Goal: Task Accomplishment & Management: Manage account settings

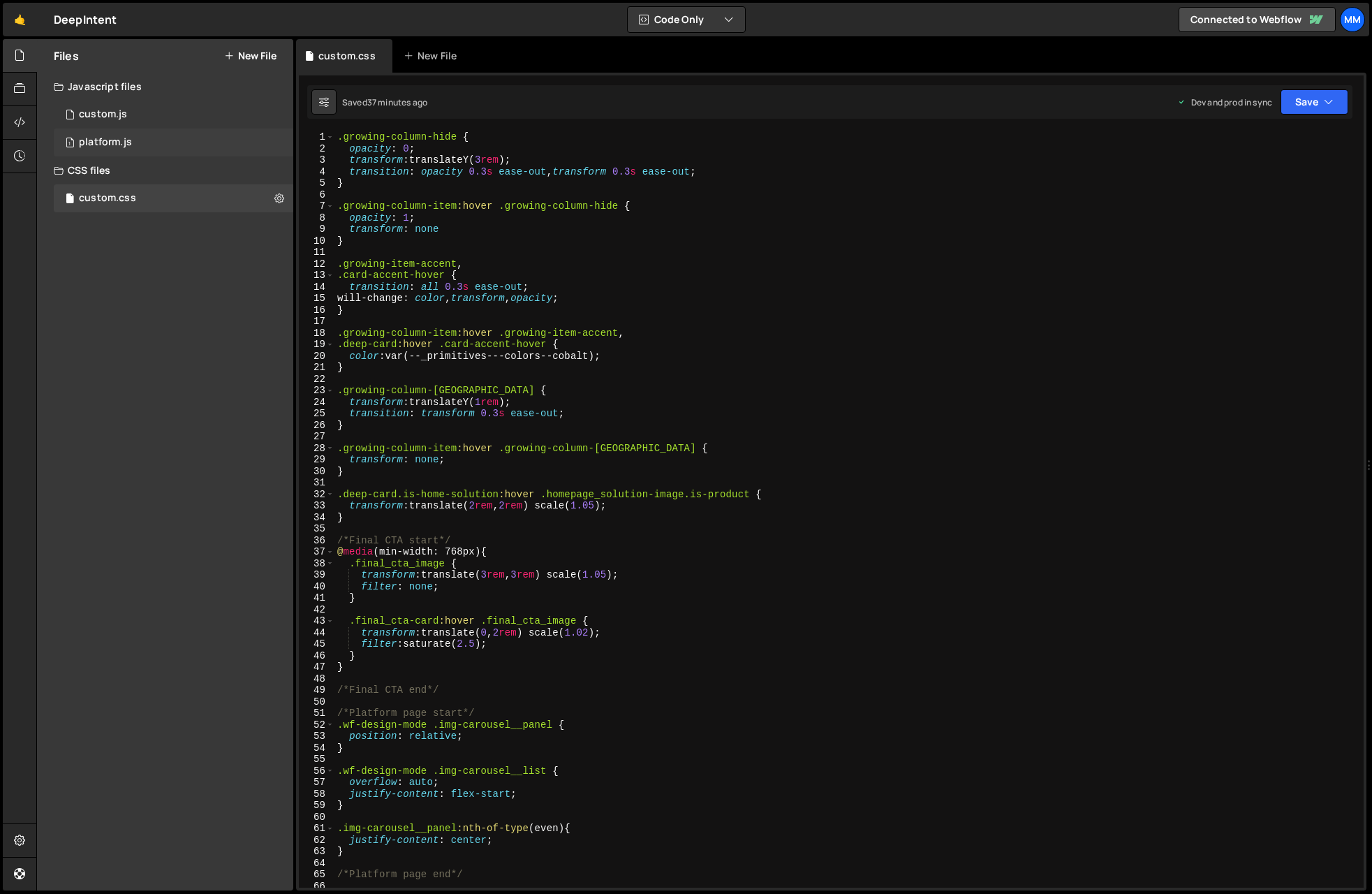
scroll to position [0, 6]
click at [133, 141] on div "1 platform.js 0" at bounding box center [173, 142] width 239 height 27
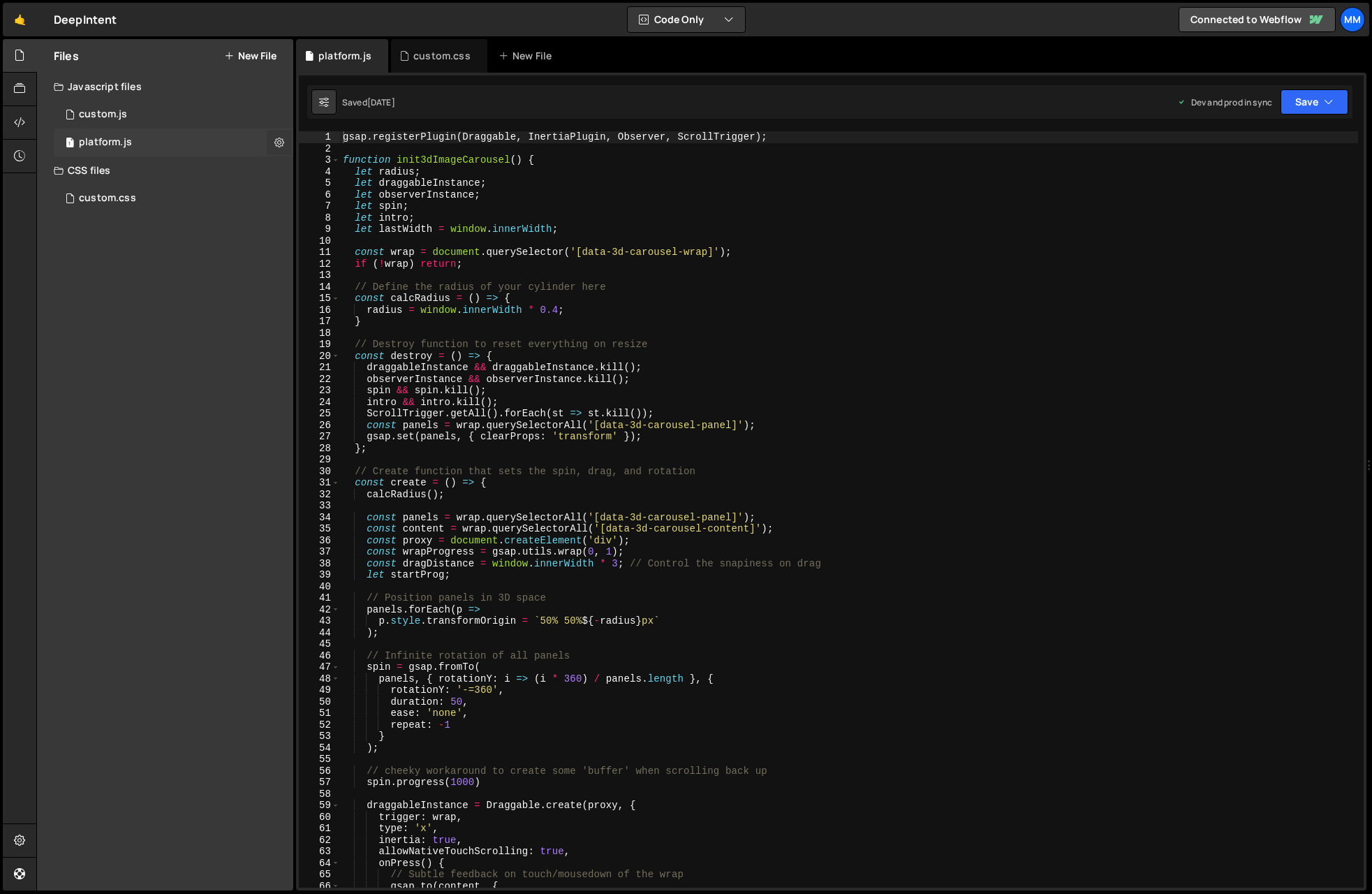
click at [280, 140] on icon at bounding box center [279, 142] width 10 height 14
type input "platform"
radio input "true"
click at [363, 177] on button "Edit File Settings" at bounding box center [365, 172] width 137 height 27
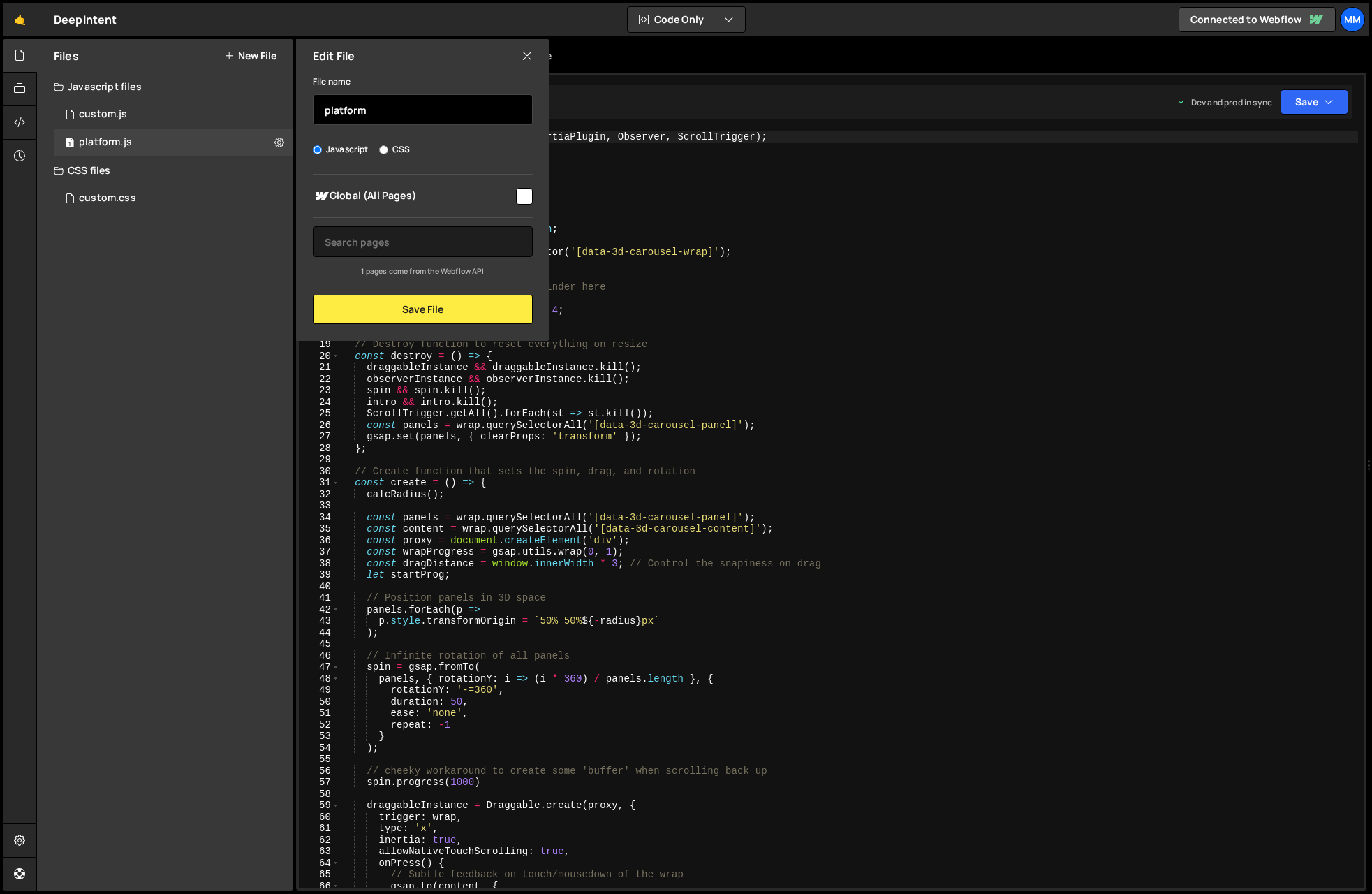
click at [412, 117] on input "platform" at bounding box center [422, 109] width 220 height 30
drag, startPoint x: 412, startPoint y: 113, endPoint x: 254, endPoint y: 98, distance: 158.7
click at [254, 98] on div "Files New File Javascript files 1 custom.js 0 1 platform.js 0 CSS files custom.…" at bounding box center [165, 465] width 256 height 851
type input "c"
type input "image-carousel"
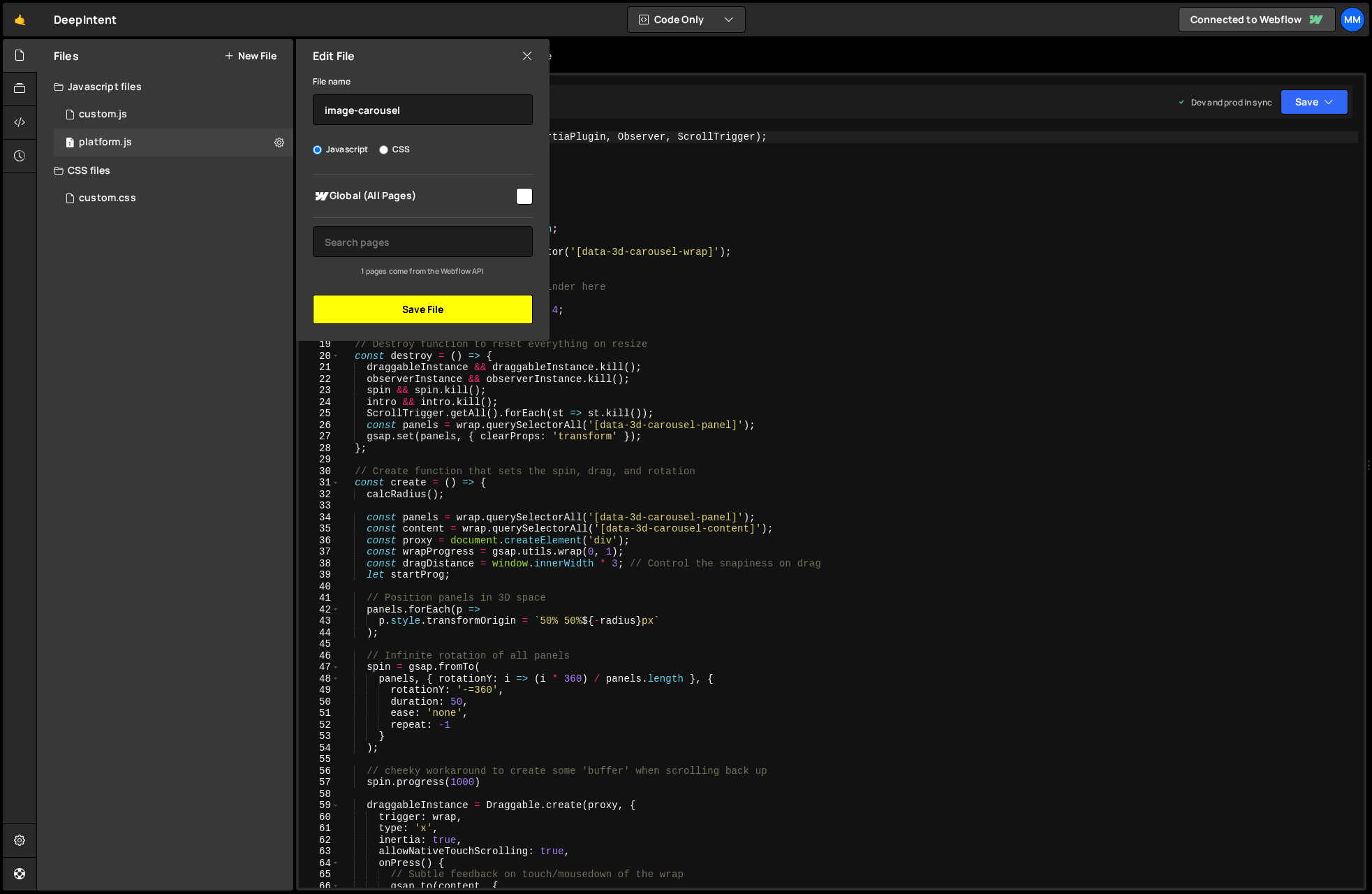
click at [438, 312] on button "Save File" at bounding box center [422, 310] width 220 height 29
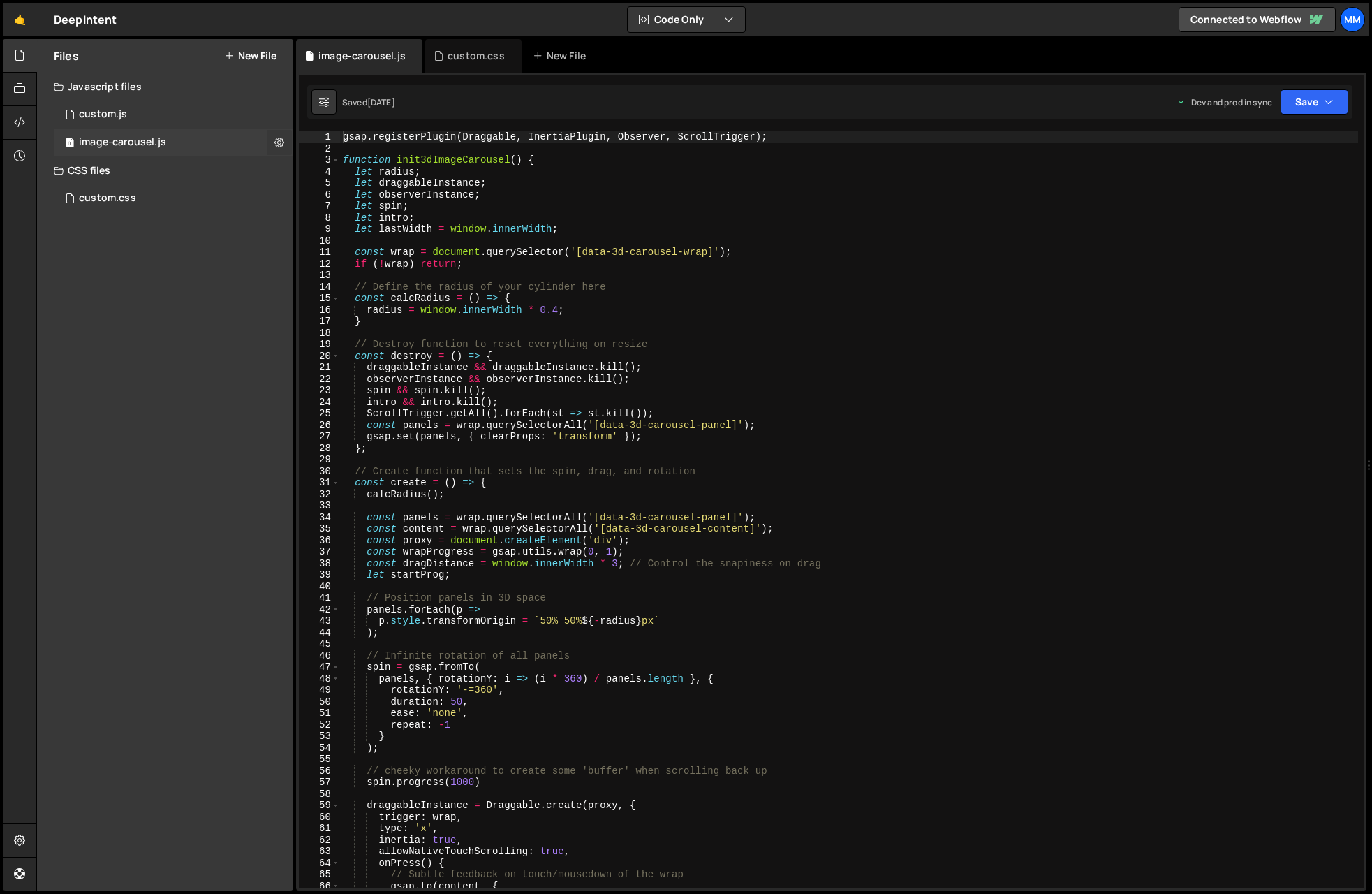
click at [281, 142] on icon at bounding box center [279, 142] width 10 height 14
type input "image-carousel"
radio input "true"
click at [390, 174] on button "Edit File Settings" at bounding box center [365, 172] width 137 height 27
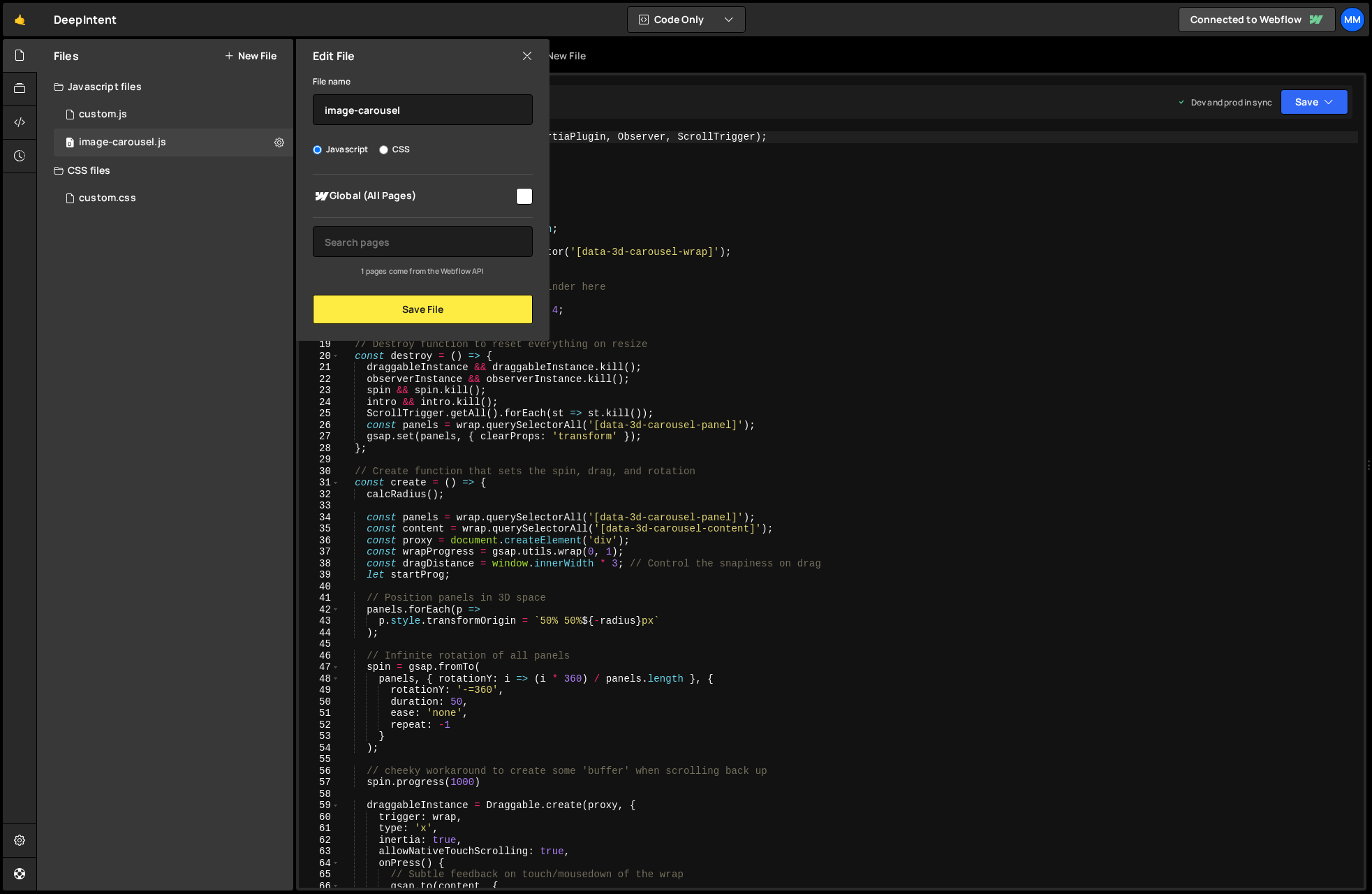
click at [451, 195] on span "Global (All Pages)" at bounding box center [413, 196] width 201 height 17
click at [400, 195] on span "Global (All Pages)" at bounding box center [413, 196] width 201 height 17
checkbox input "false"
click at [387, 246] on input "text" at bounding box center [422, 241] width 220 height 30
click at [215, 147] on div "0 image-carousel.js 0" at bounding box center [173, 142] width 239 height 27
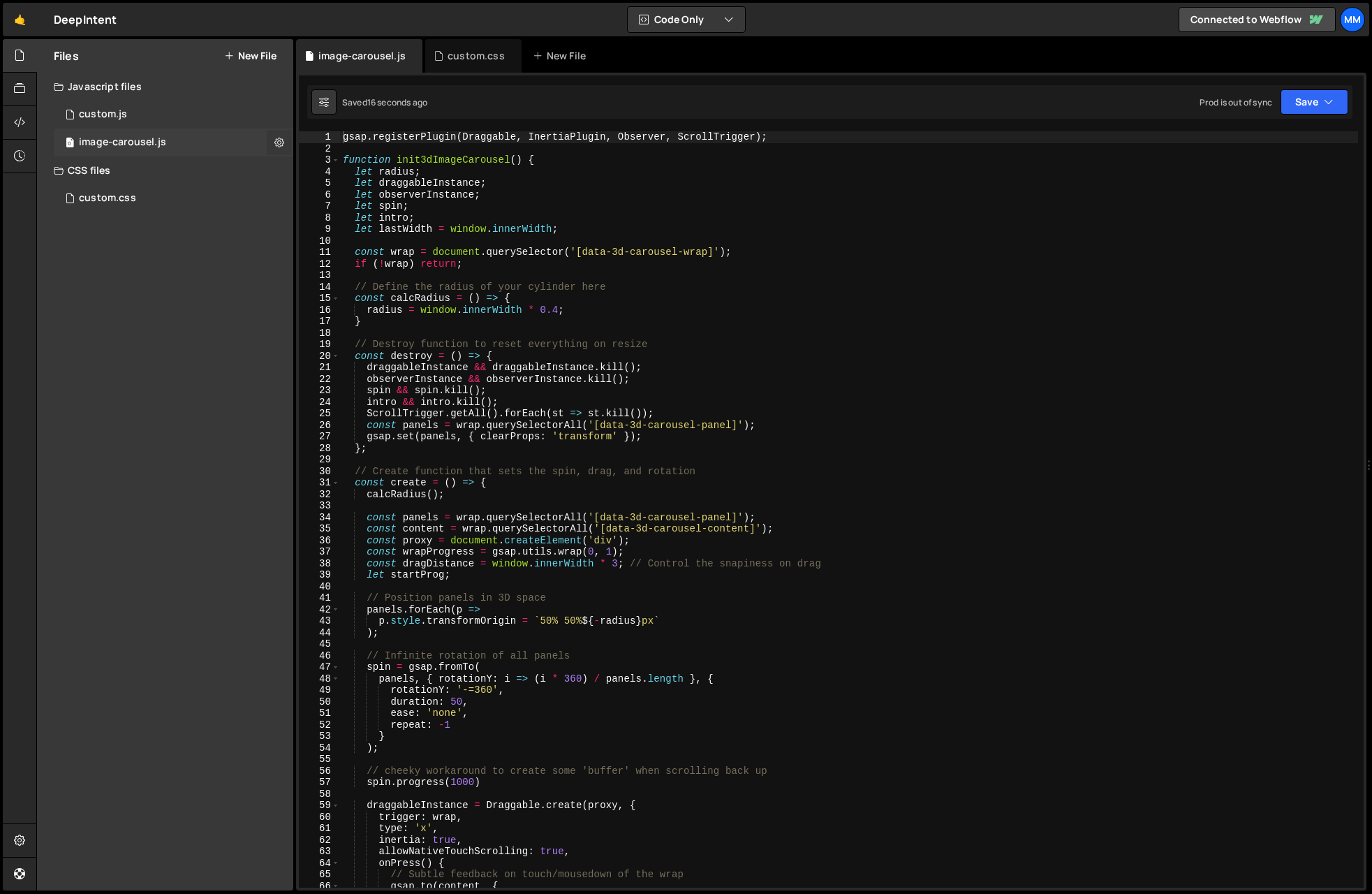
click at [280, 144] on icon at bounding box center [279, 142] width 10 height 14
click at [106, 148] on div "image-carousel.js" at bounding box center [122, 142] width 87 height 13
click at [284, 139] on button at bounding box center [279, 143] width 25 height 25
click at [251, 142] on div "0 image-carousel.js 0" at bounding box center [173, 142] width 239 height 27
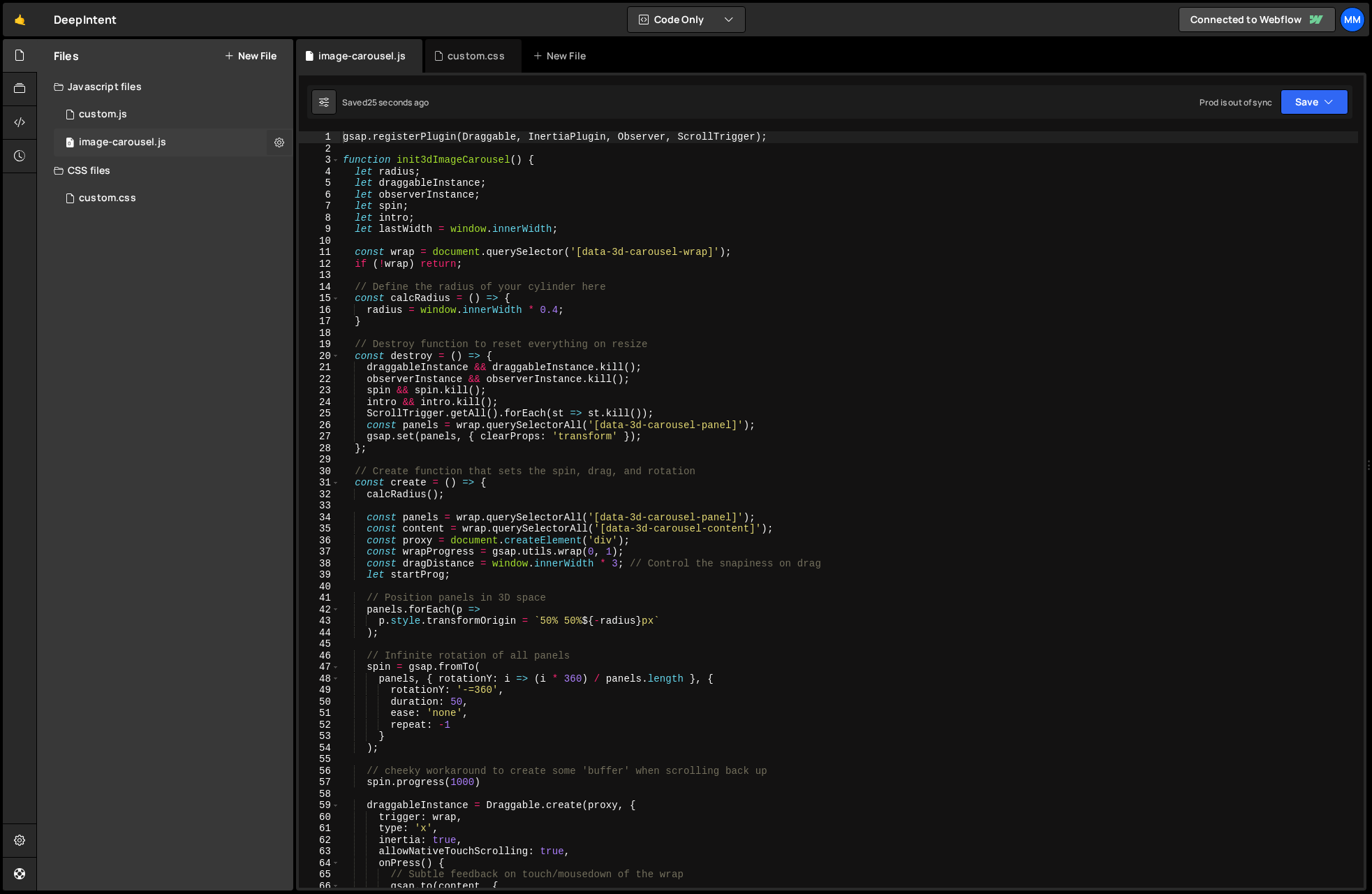
click at [280, 140] on icon at bounding box center [279, 142] width 10 height 14
type input "image-carousel"
radio input "true"
click at [387, 174] on button "Edit File Settings" at bounding box center [365, 172] width 137 height 27
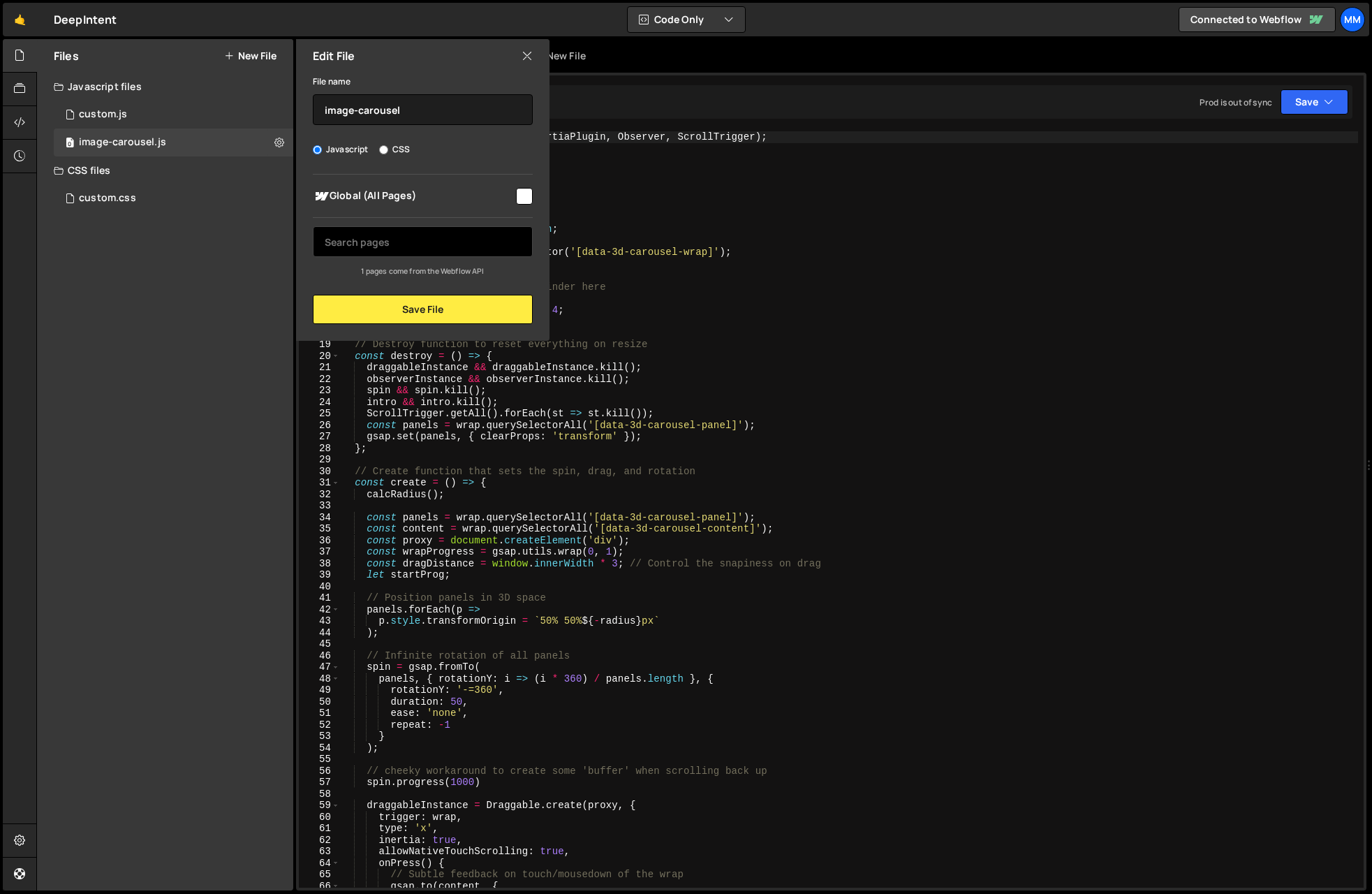
click at [390, 242] on input "text" at bounding box center [422, 241] width 220 height 30
type input "partnerships"
click at [518, 192] on input "checkbox" at bounding box center [523, 196] width 17 height 17
checkbox input "true"
click at [382, 317] on button "Save File" at bounding box center [422, 310] width 220 height 29
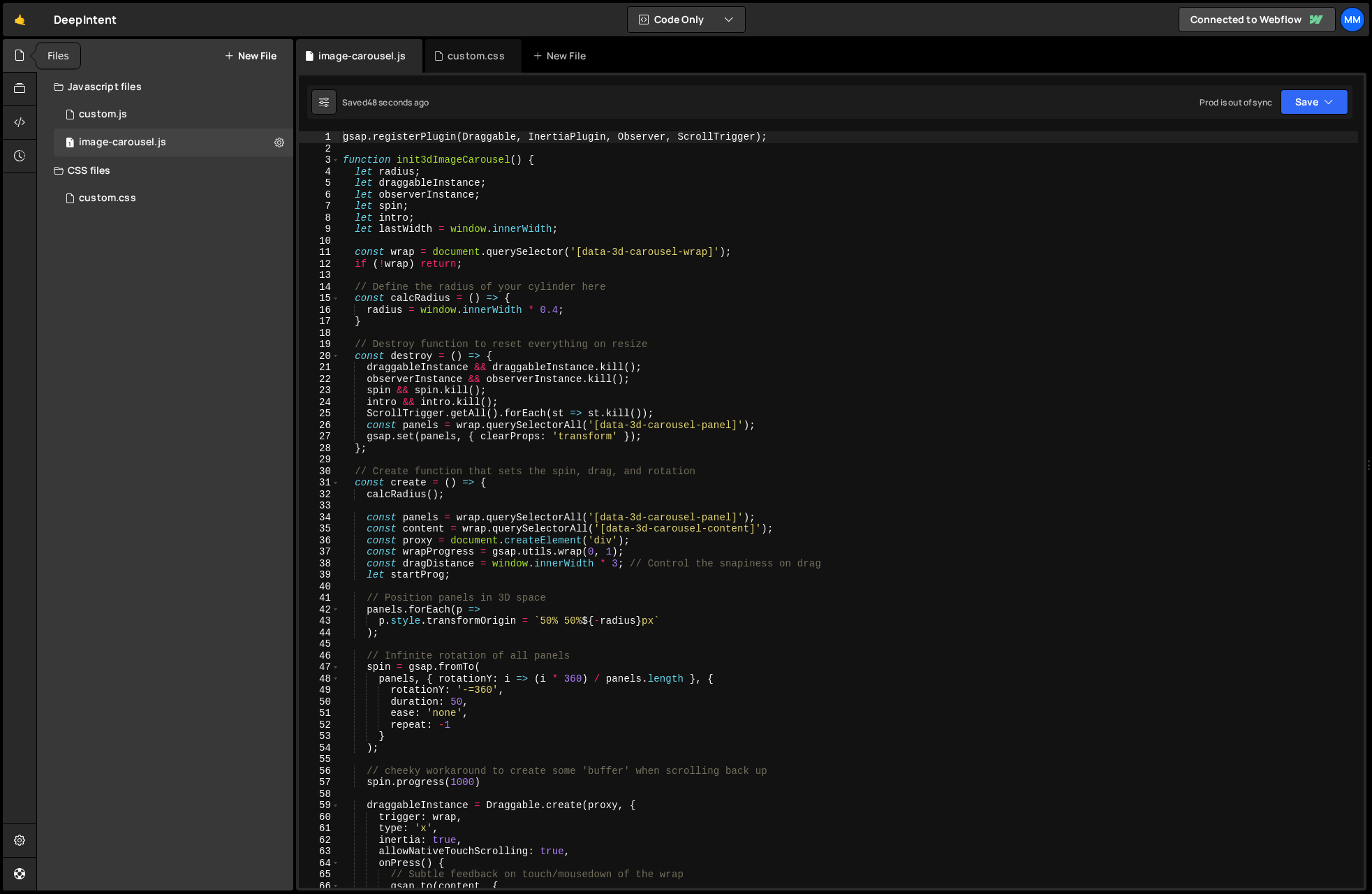
click at [23, 56] on icon at bounding box center [19, 55] width 11 height 16
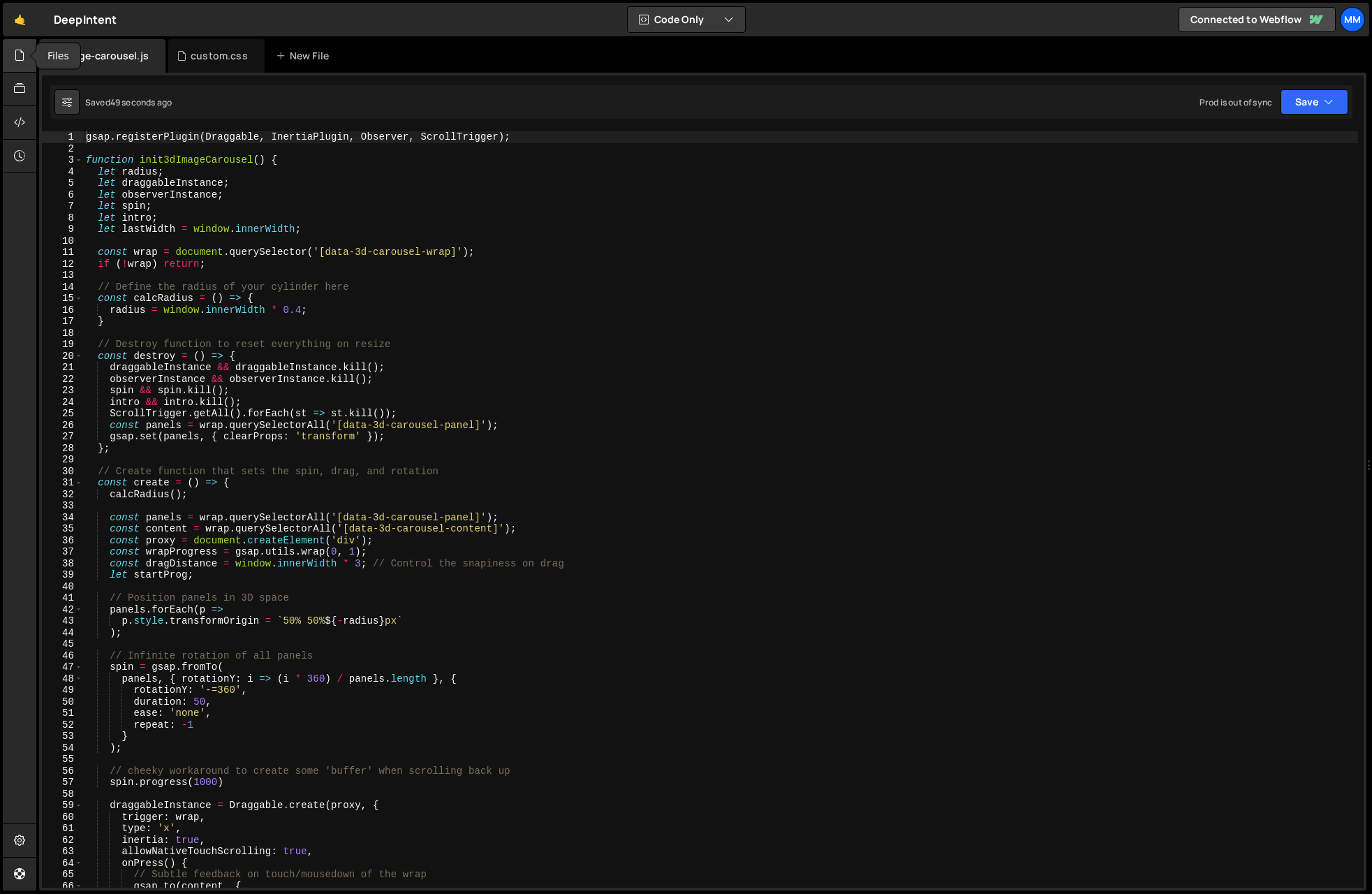
click at [24, 47] on icon at bounding box center [19, 55] width 11 height 16
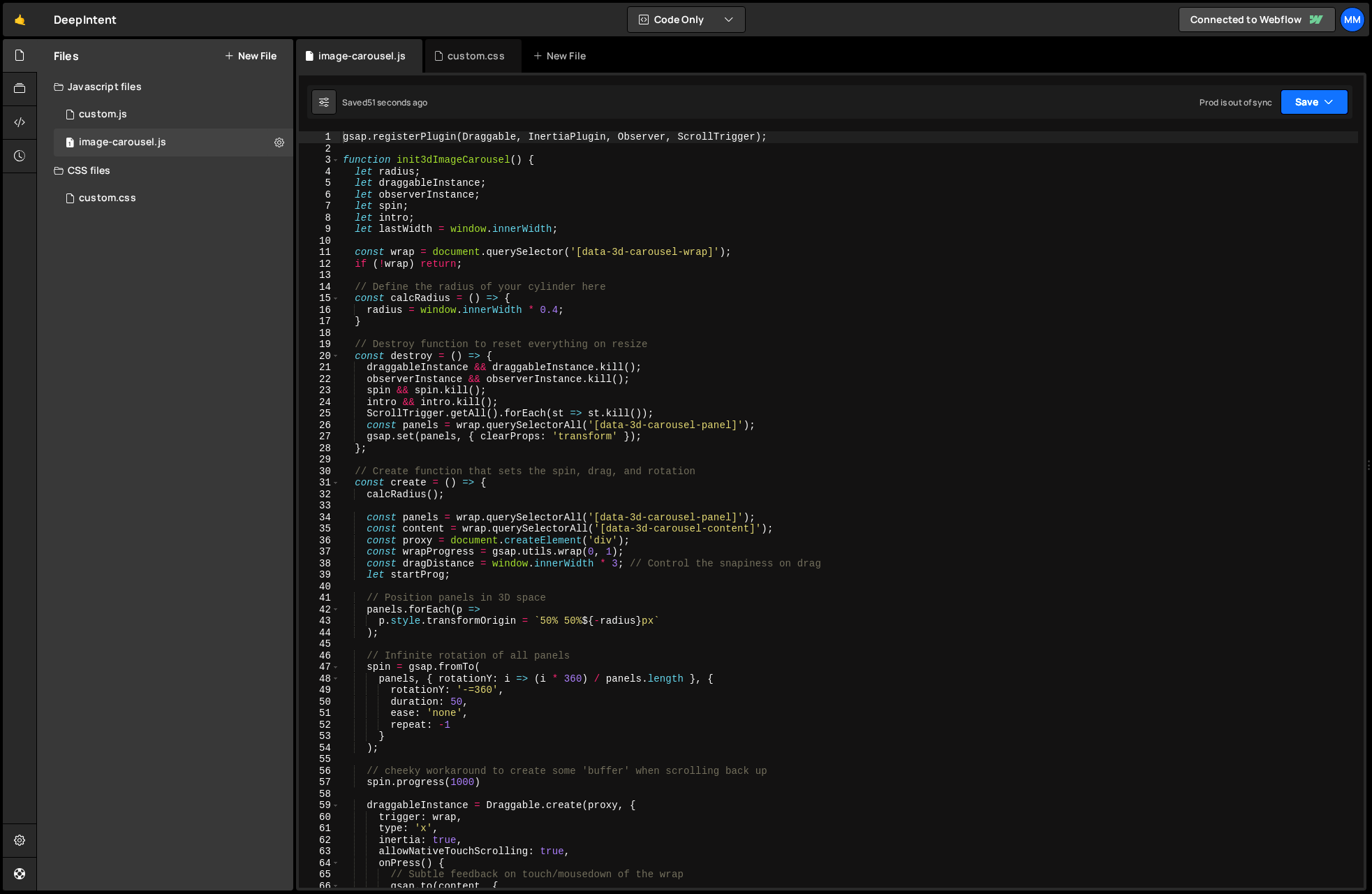
click at [1308, 98] on button "Save" at bounding box center [1314, 102] width 68 height 25
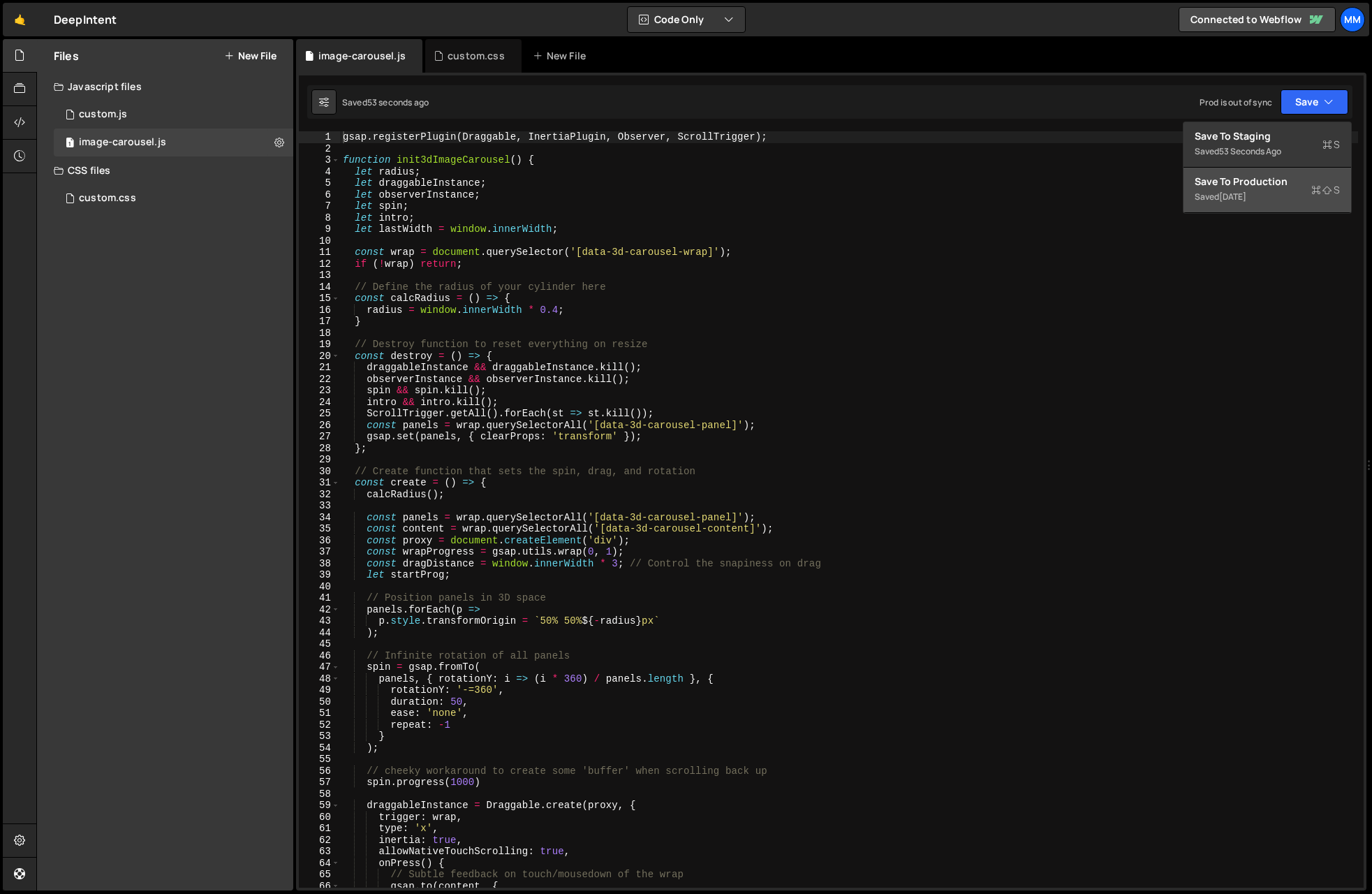
click at [1284, 188] on div "Saved [DATE]" at bounding box center [1267, 196] width 145 height 17
